Goal: Task Accomplishment & Management: Complete application form

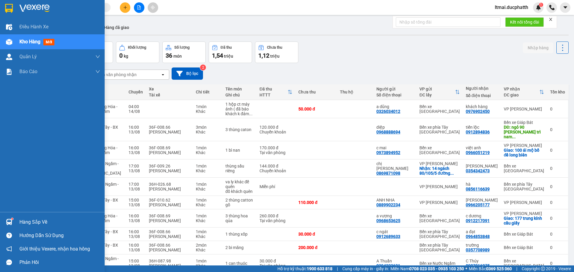
click at [18, 221] on div "Hàng sắp về" at bounding box center [52, 222] width 105 height 13
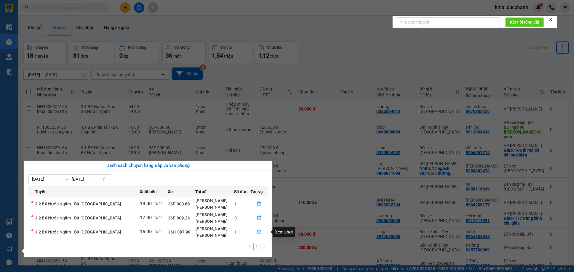
click at [259, 232] on icon "file-done" at bounding box center [259, 232] width 4 height 4
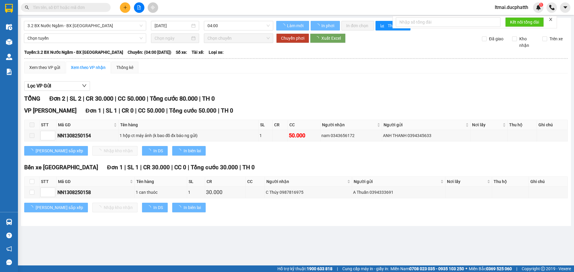
type input "[DATE]"
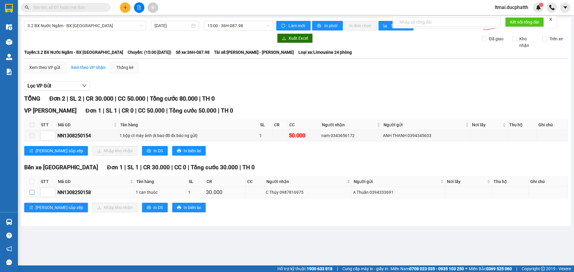
click at [33, 191] on input "checkbox" at bounding box center [32, 192] width 5 height 5
checkbox input "true"
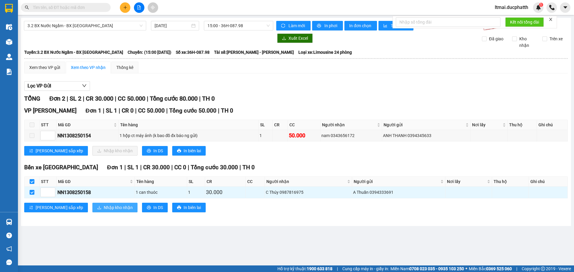
click at [104, 207] on span "Nhập kho nhận" at bounding box center [118, 207] width 29 height 7
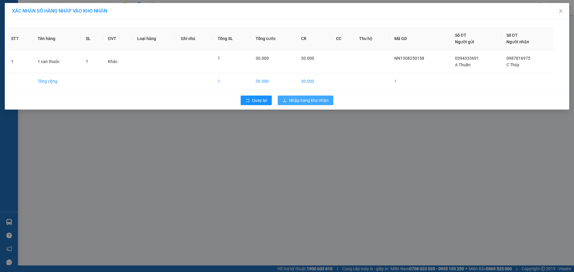
click at [297, 99] on span "Nhập hàng kho nhận" at bounding box center [308, 100] width 39 height 7
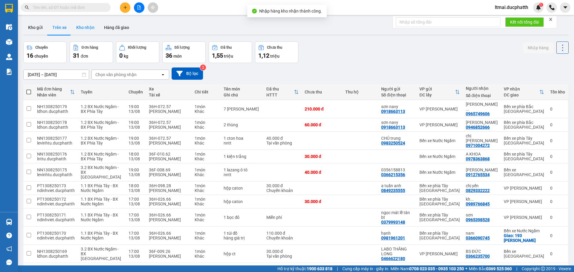
click at [93, 27] on button "Kho nhận" at bounding box center [85, 27] width 28 height 14
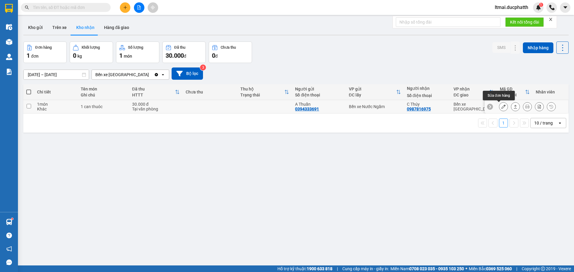
click at [501, 106] on icon at bounding box center [503, 107] width 4 height 4
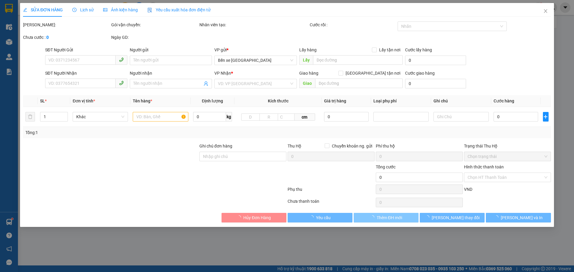
type input "0394333691"
type input "A Thuần"
type input "0987816975"
type input "C Thúy"
type input "ng gửi tttm"
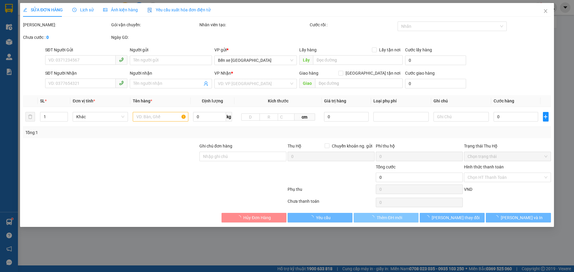
type input "30.000"
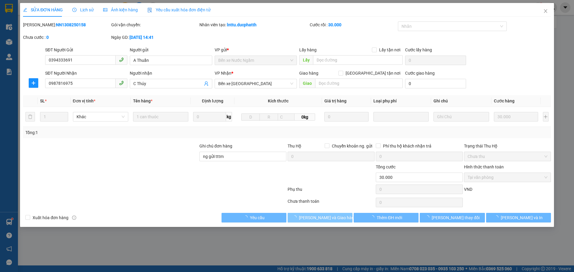
click at [326, 219] on span "[PERSON_NAME] và Giao hàng" at bounding box center [327, 218] width 57 height 7
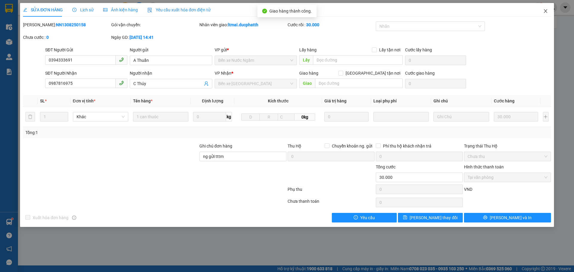
click at [545, 12] on icon "close" at bounding box center [545, 11] width 5 height 5
